Goal: Task Accomplishment & Management: Manage account settings

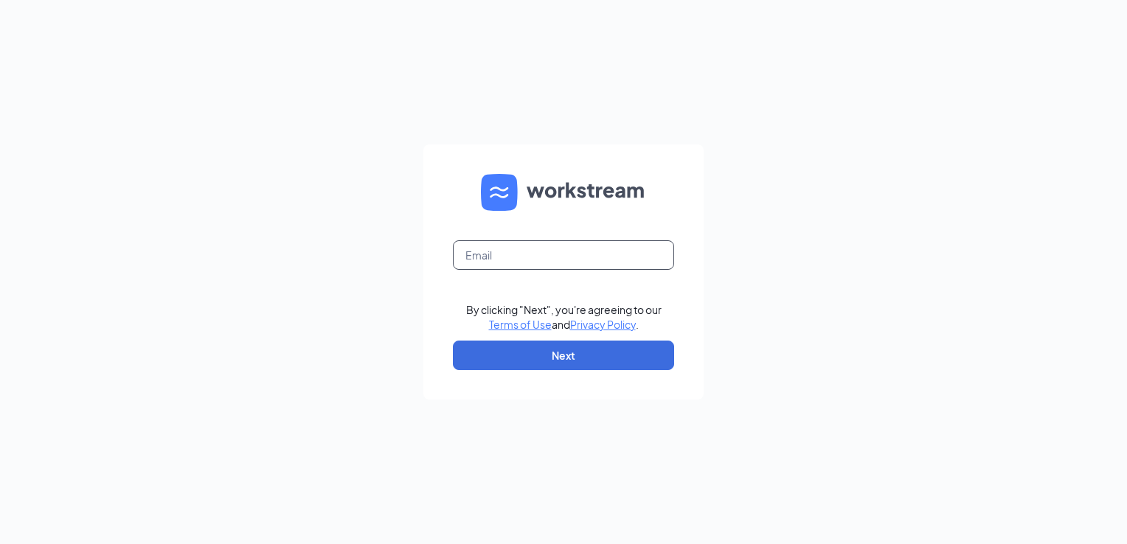
click at [613, 256] on input "text" at bounding box center [563, 255] width 221 height 30
type input "[EMAIL_ADDRESS][DOMAIN_NAME]"
click at [535, 364] on button "Next" at bounding box center [563, 356] width 221 height 30
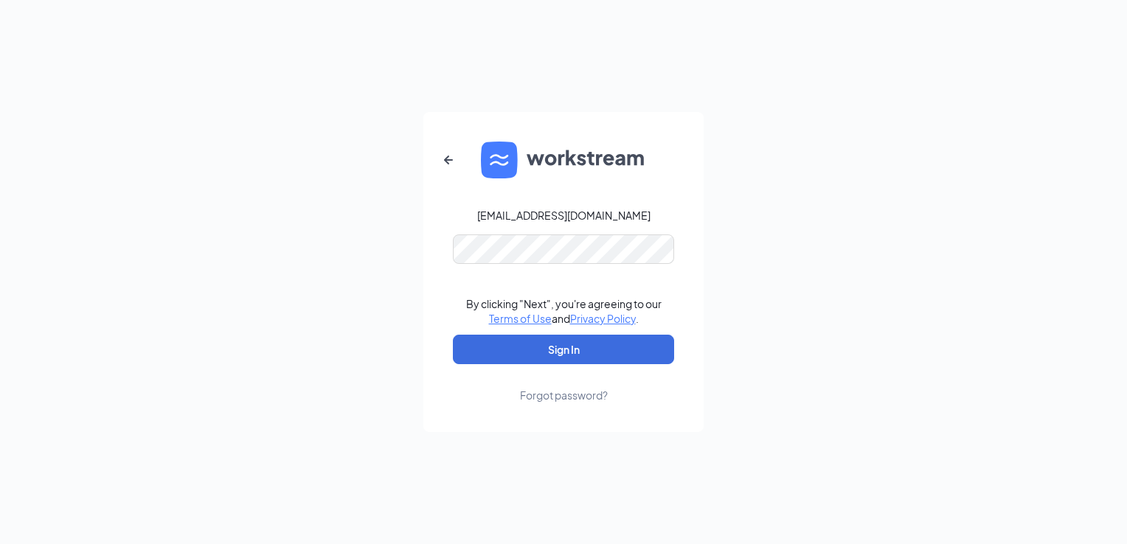
click at [416, 332] on div "cfa01691facilities@gmail.com By clicking "Next", you're agreeing to our Terms o…" at bounding box center [563, 272] width 1127 height 544
click at [465, 354] on button "Sign In" at bounding box center [563, 350] width 221 height 30
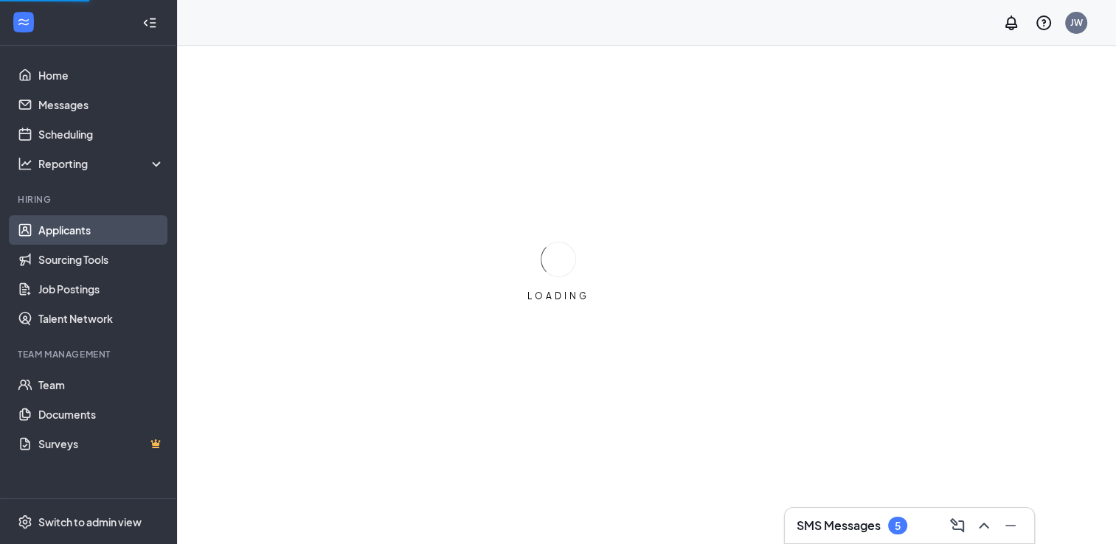
click at [49, 229] on link "Applicants" at bounding box center [101, 230] width 126 height 30
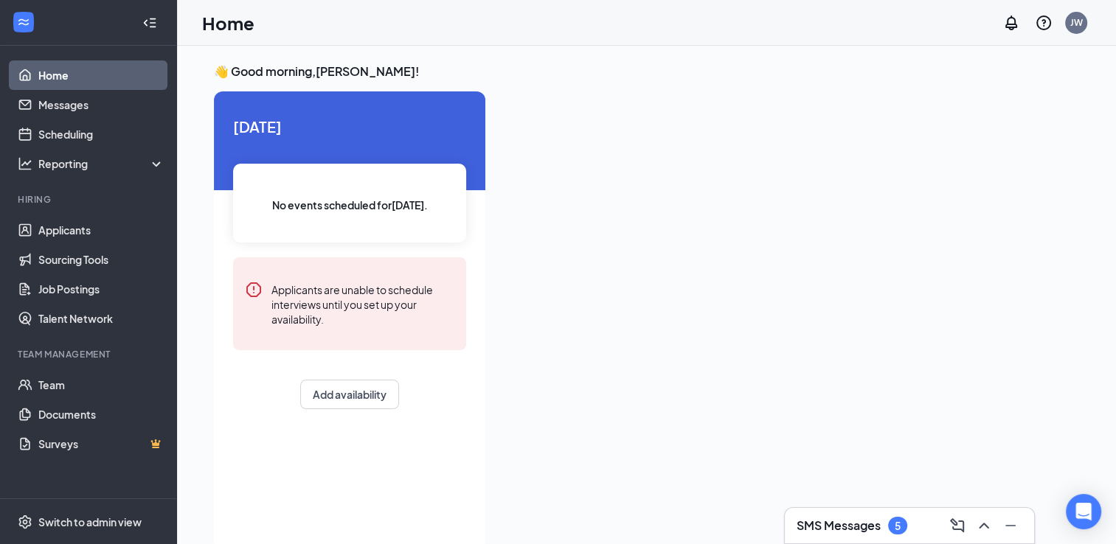
click at [833, 527] on h3 "SMS Messages" at bounding box center [839, 526] width 84 height 16
